Goal: Task Accomplishment & Management: Manage account settings

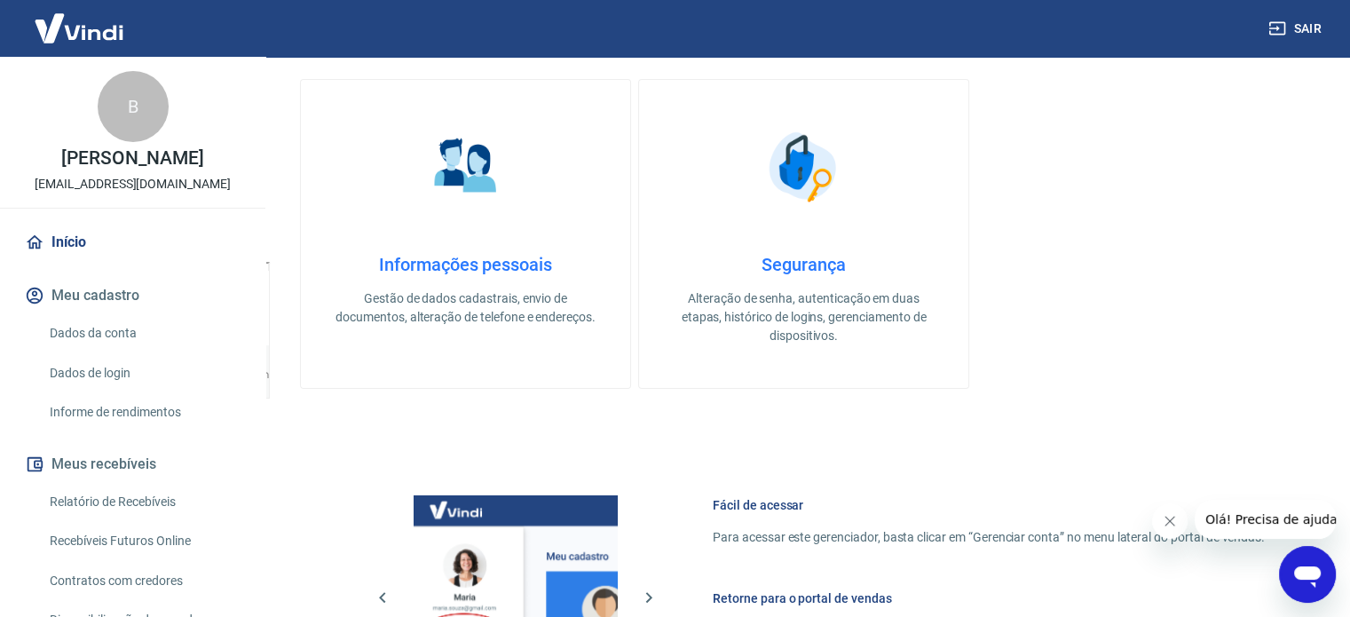
scroll to position [710, 0]
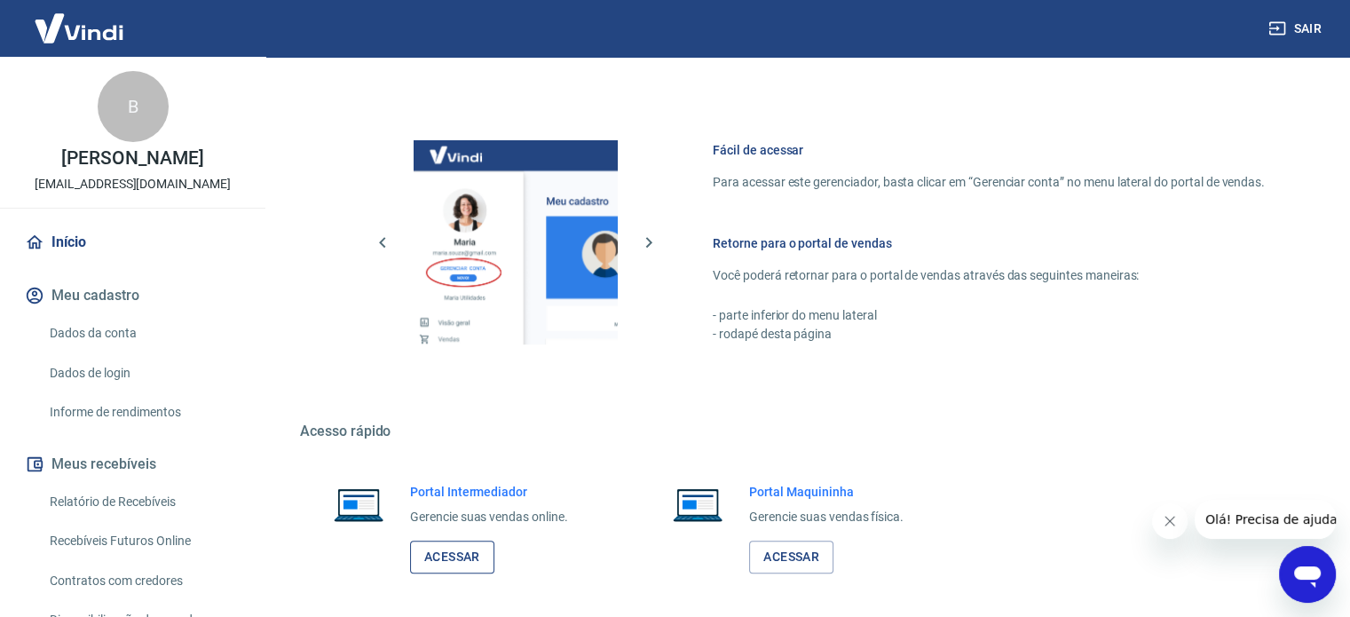
click at [451, 560] on link "Acessar" at bounding box center [452, 557] width 84 height 33
